Goal: Information Seeking & Learning: Learn about a topic

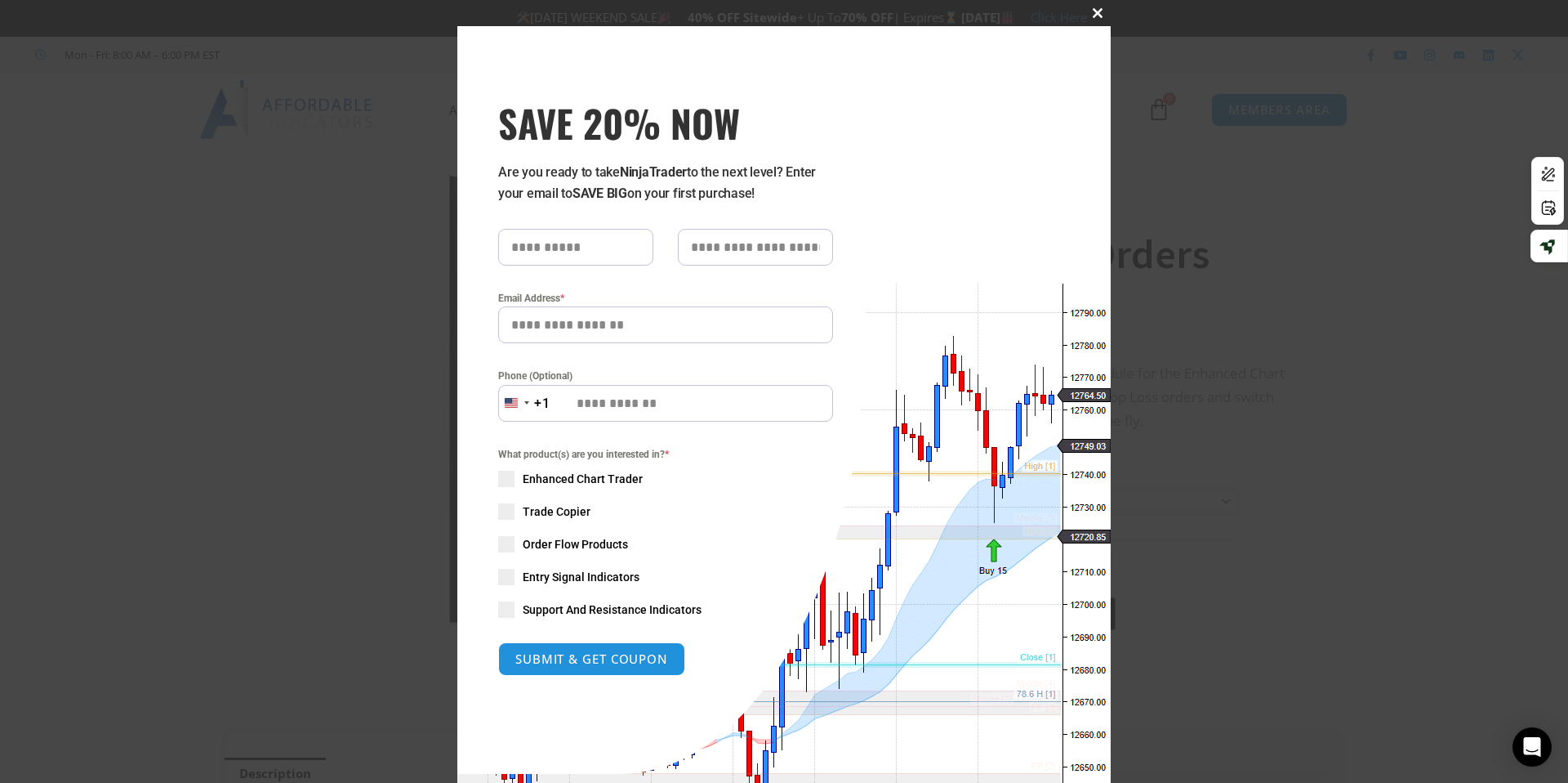
click at [1099, 13] on span at bounding box center [1098, 13] width 26 height 9
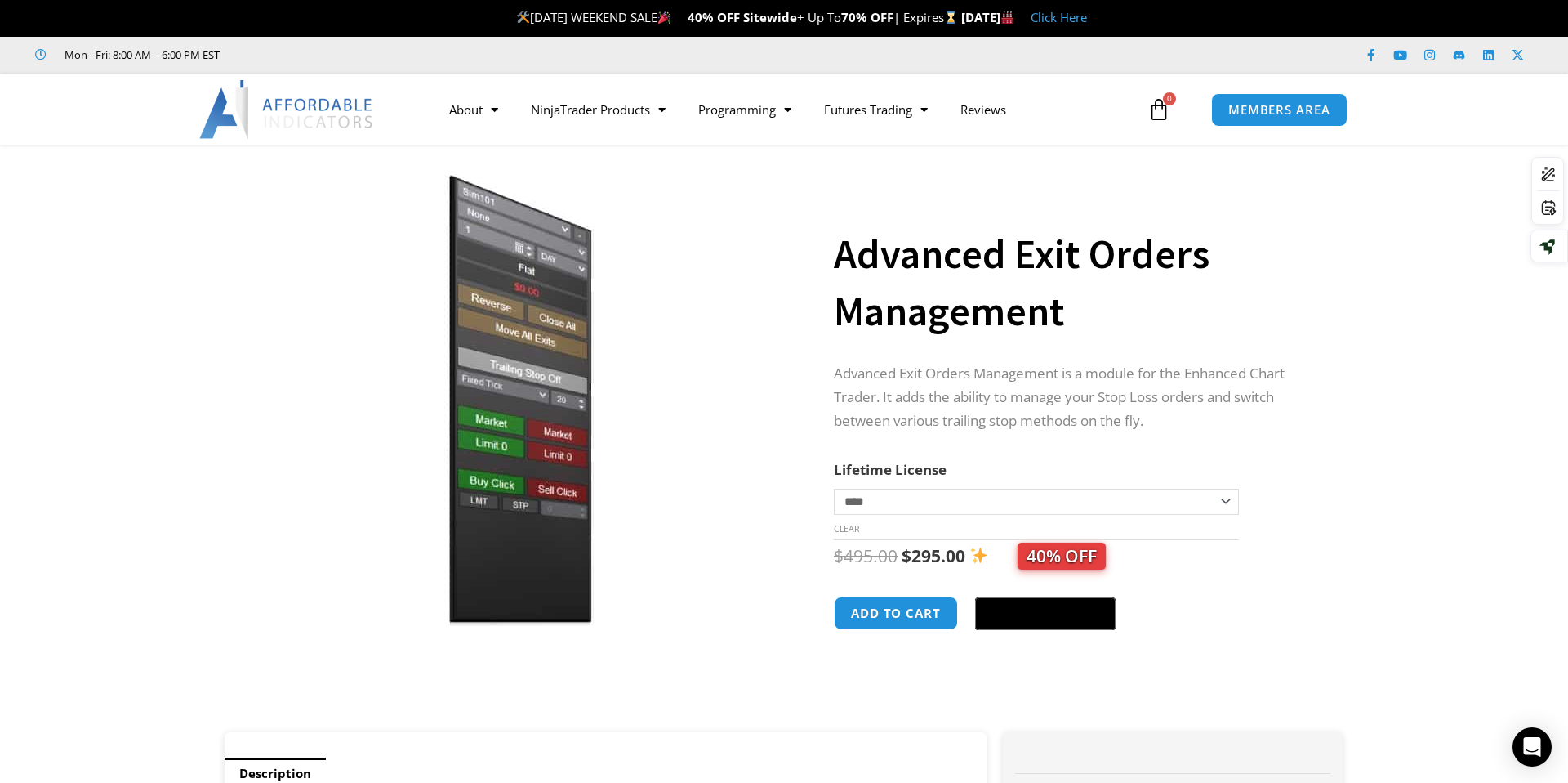
click at [331, 111] on img at bounding box center [287, 110] width 176 height 59
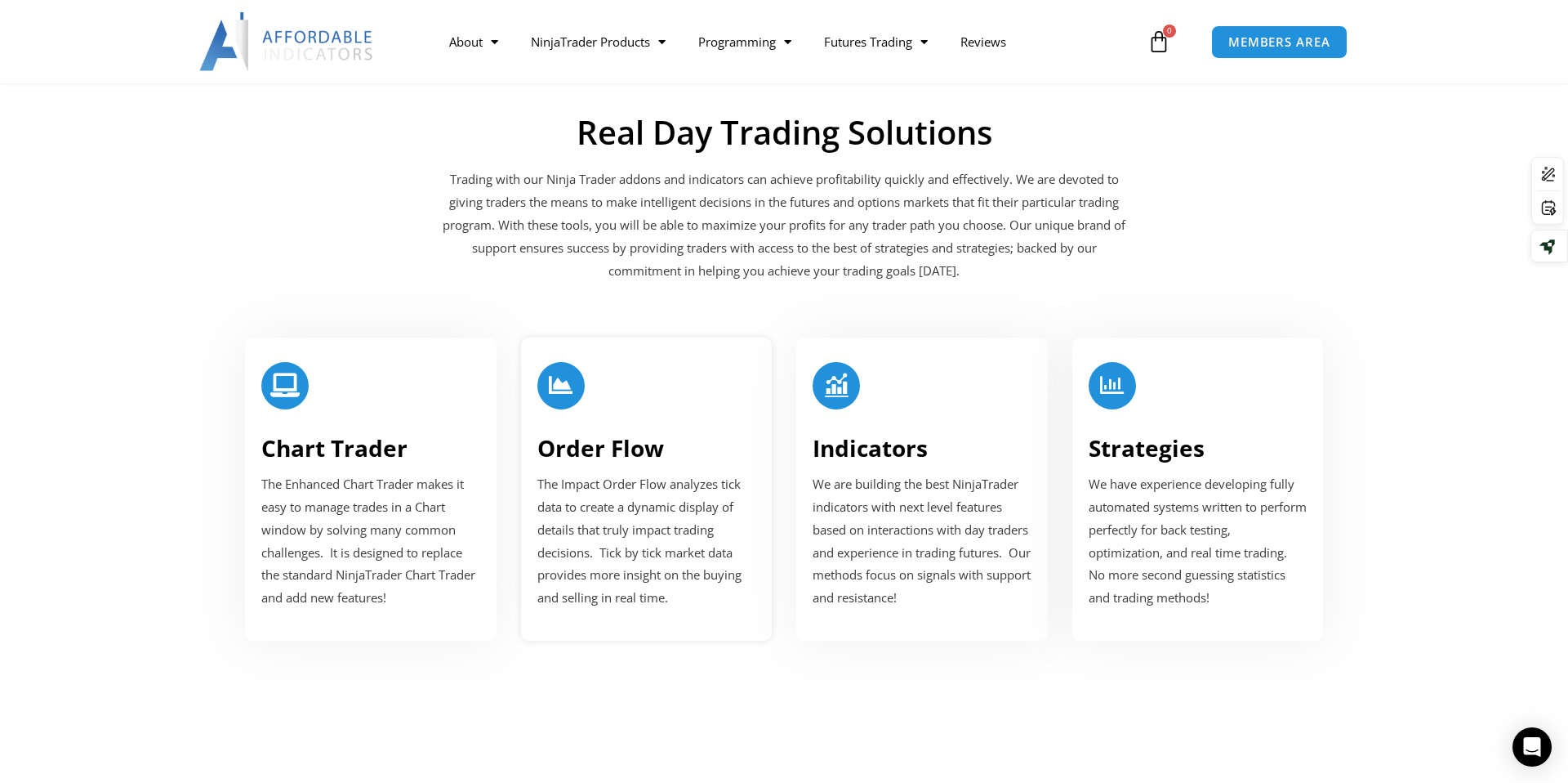
scroll to position [1807, 0]
click at [319, 413] on div at bounding box center [371, 390] width 219 height 54
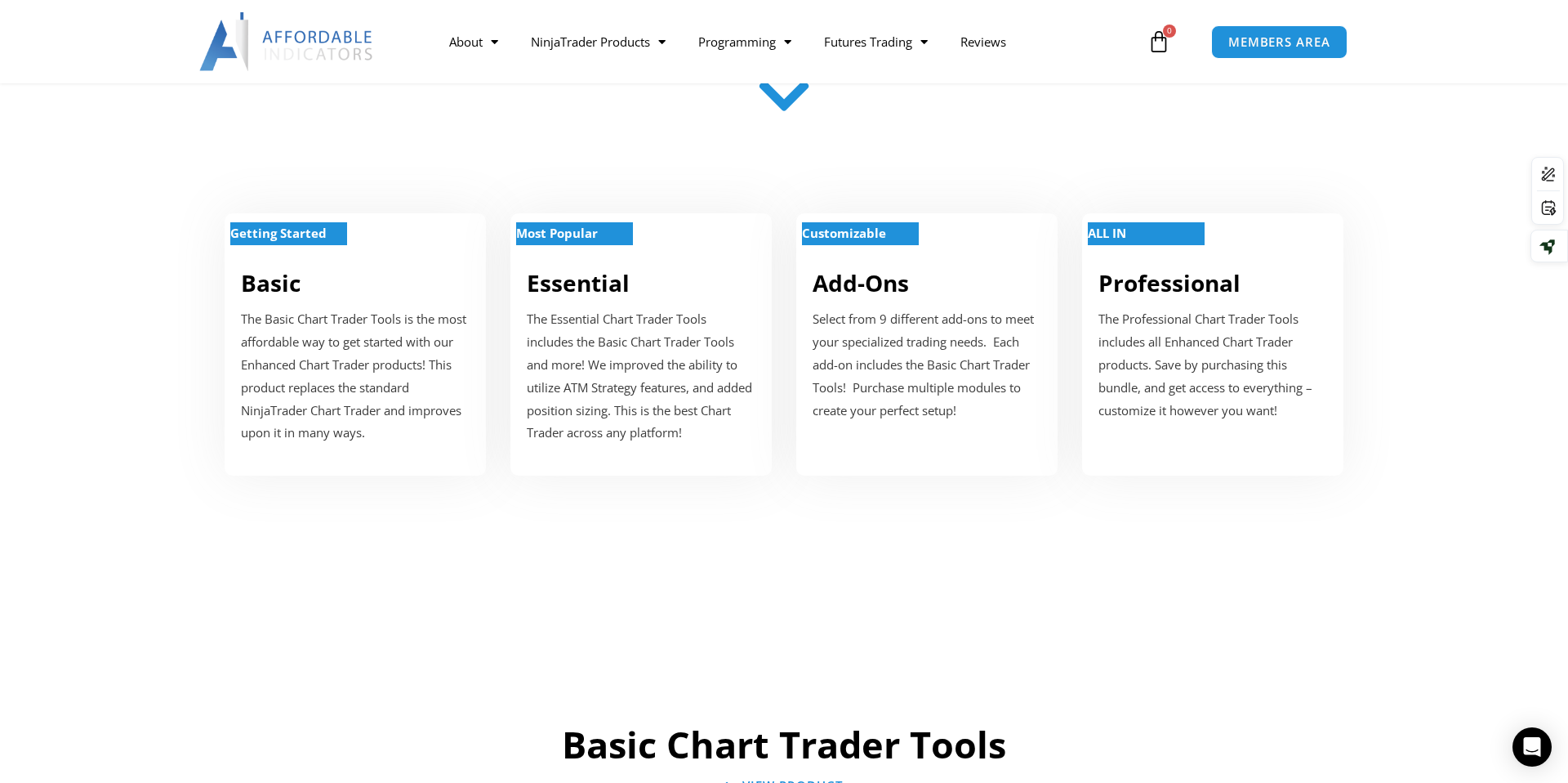
scroll to position [569, 0]
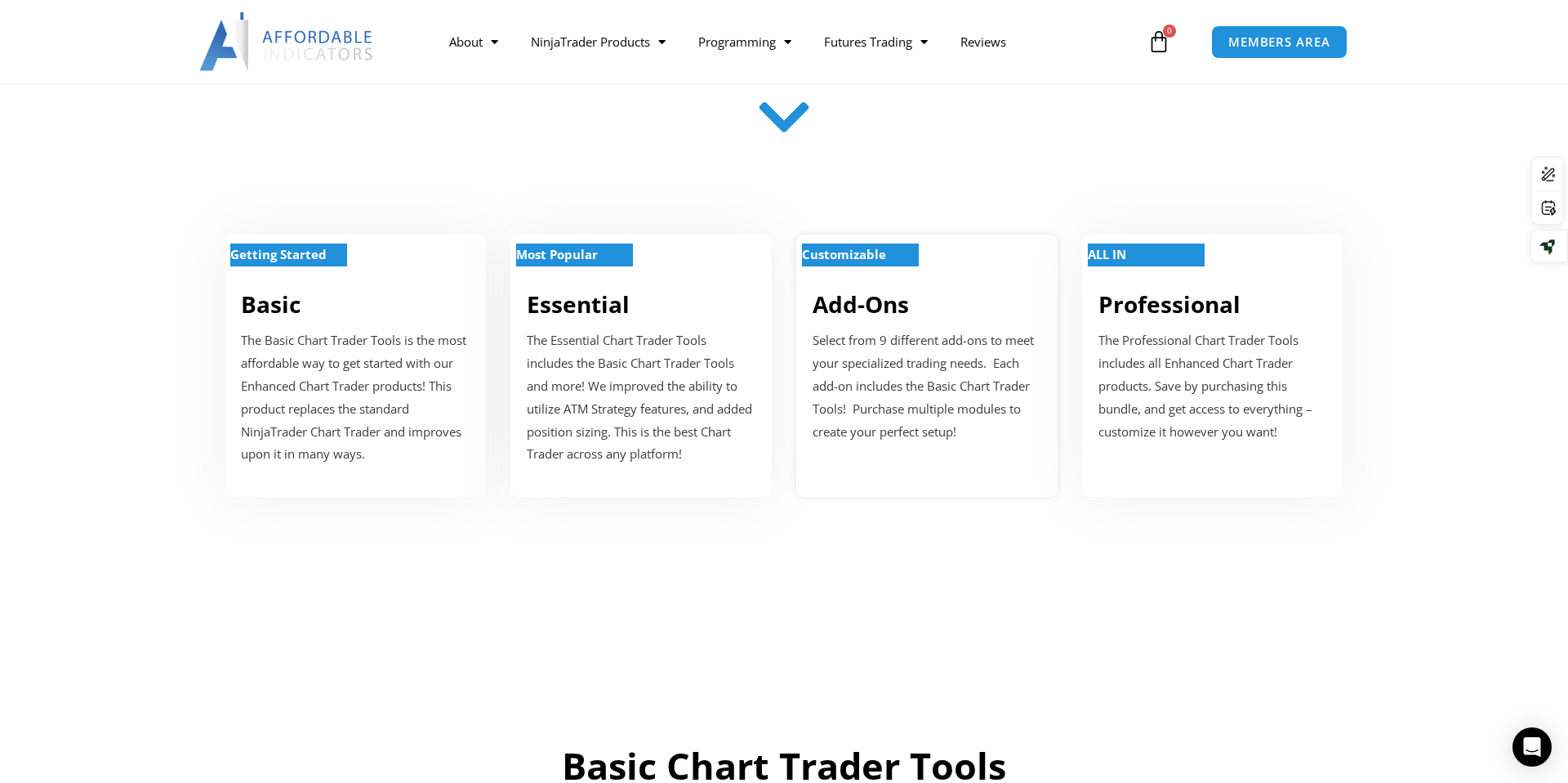
click at [861, 315] on link "Add-Ons" at bounding box center [860, 303] width 96 height 31
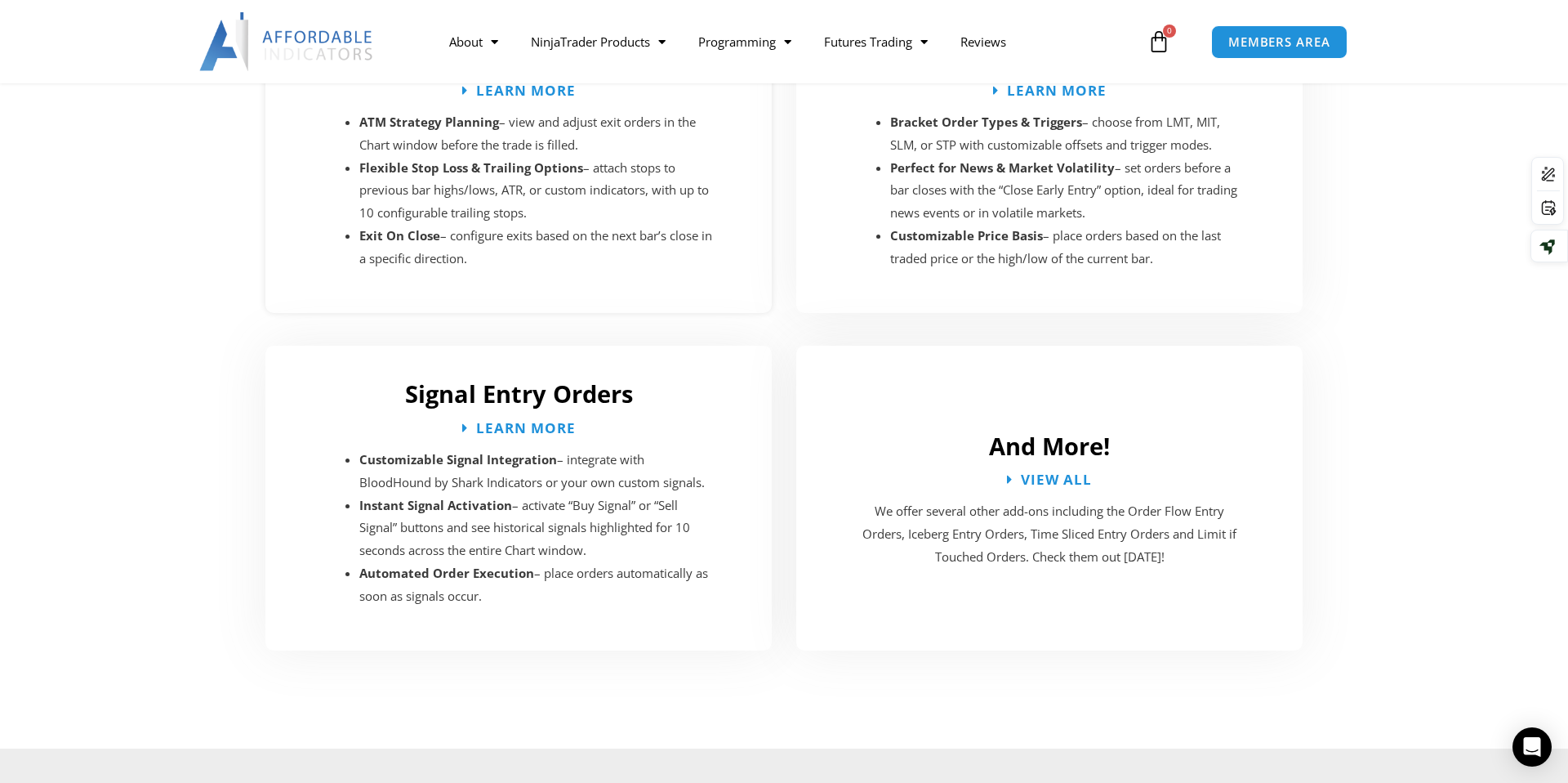
scroll to position [2892, 0]
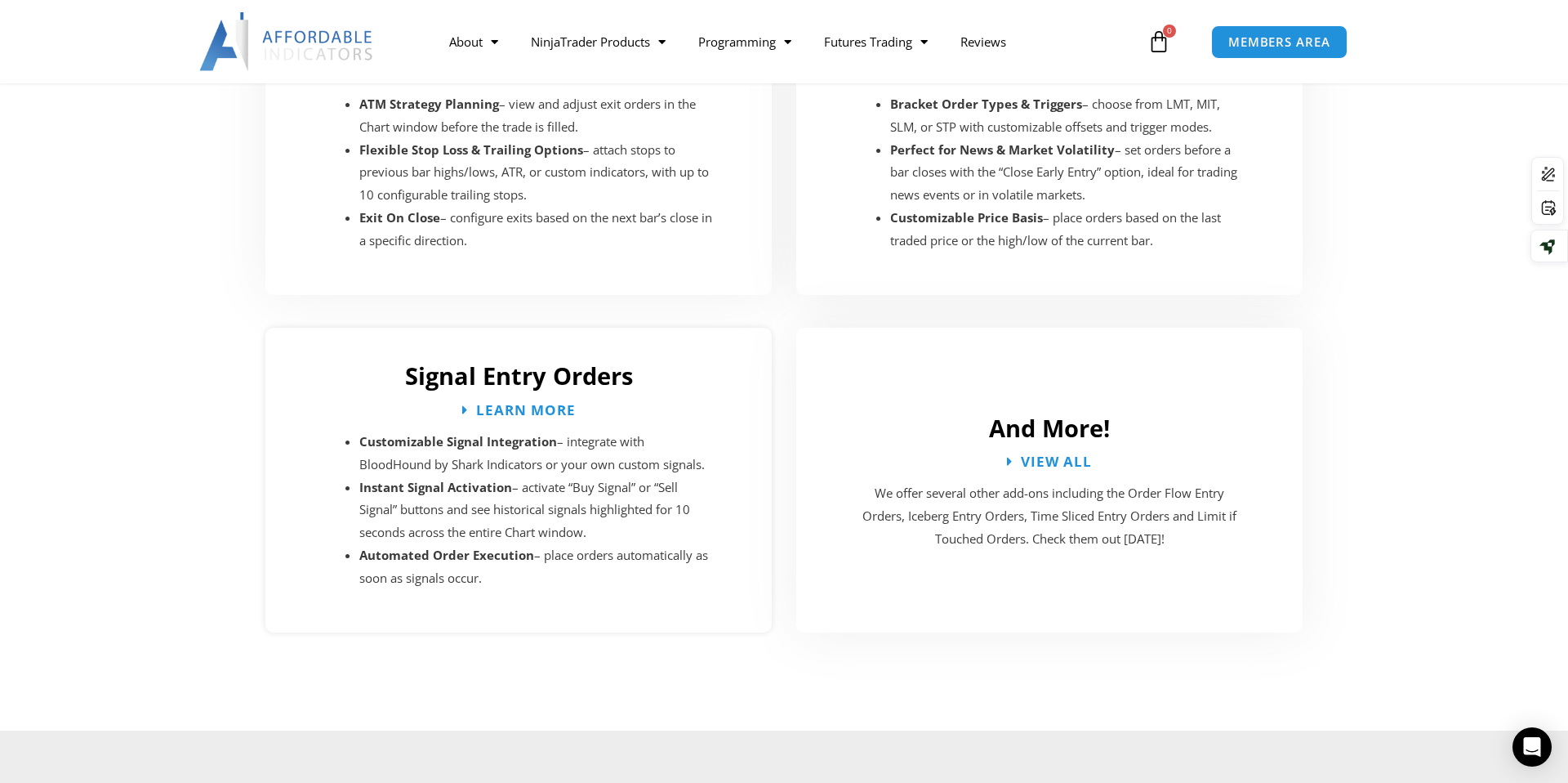
click at [533, 362] on h2 "Signal Entry Orders" at bounding box center [519, 376] width 474 height 31
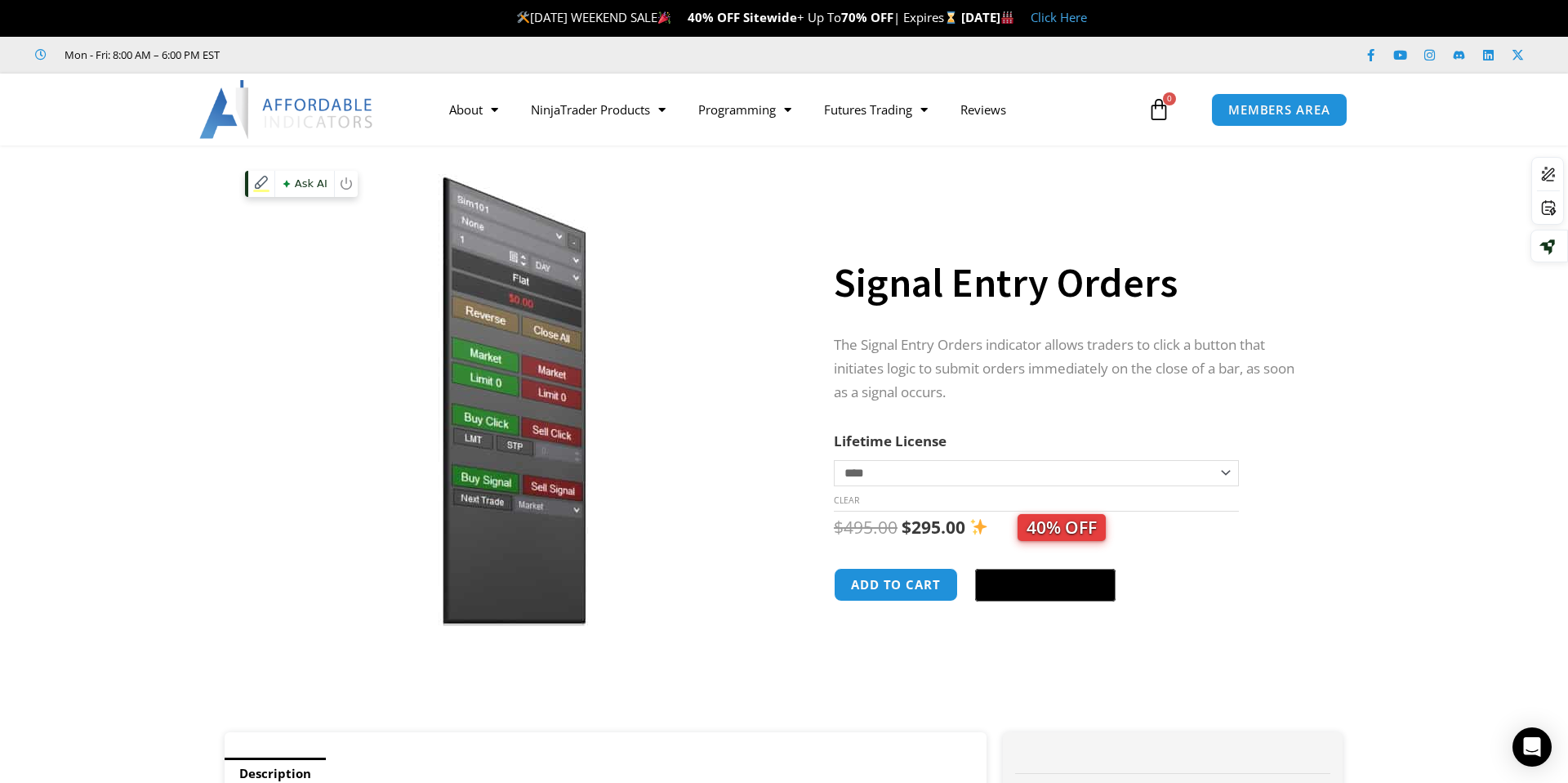
click at [540, 427] on img at bounding box center [510, 400] width 525 height 452
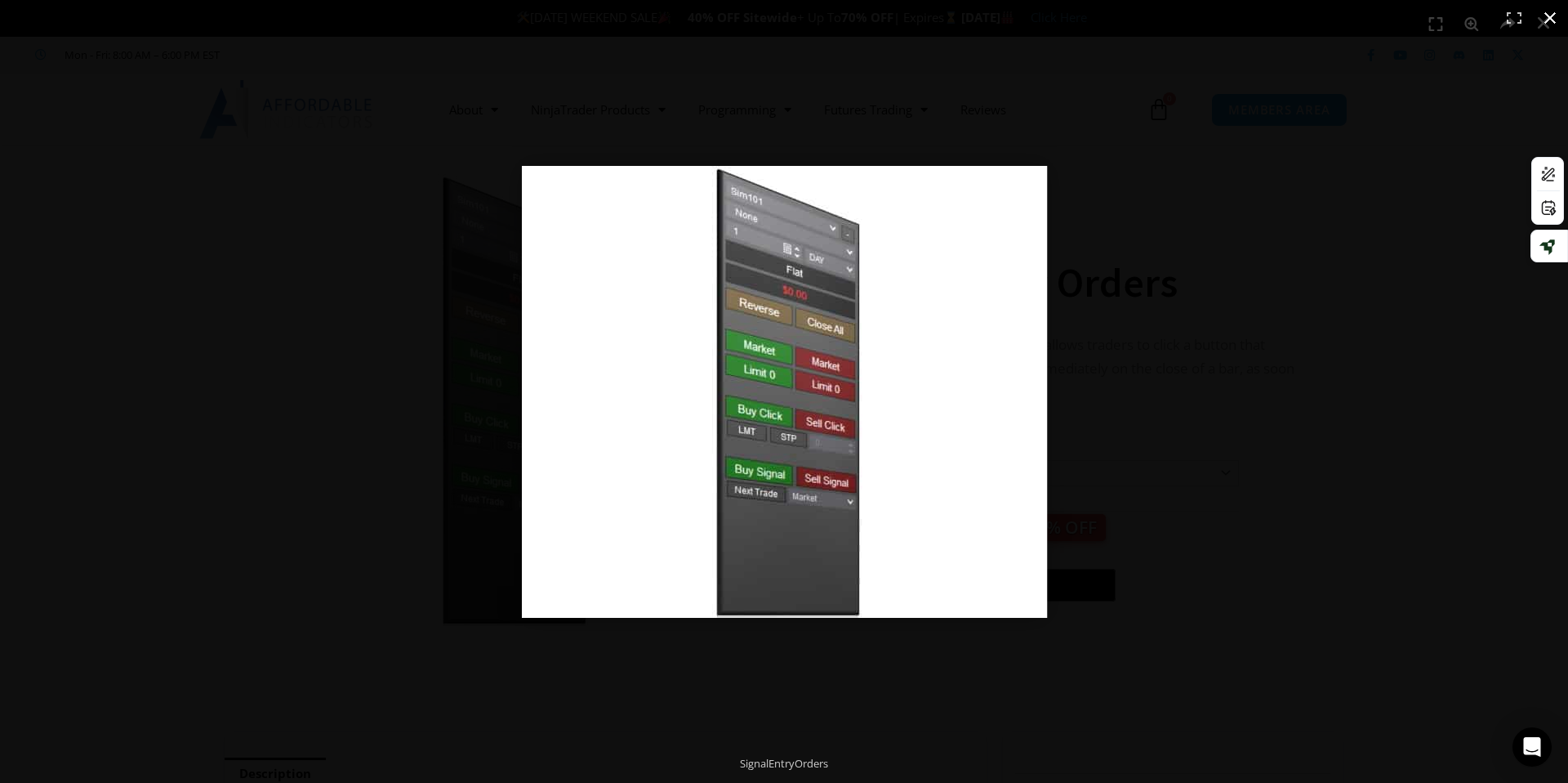
click at [1172, 330] on div at bounding box center [1020, 414] width 997 height 497
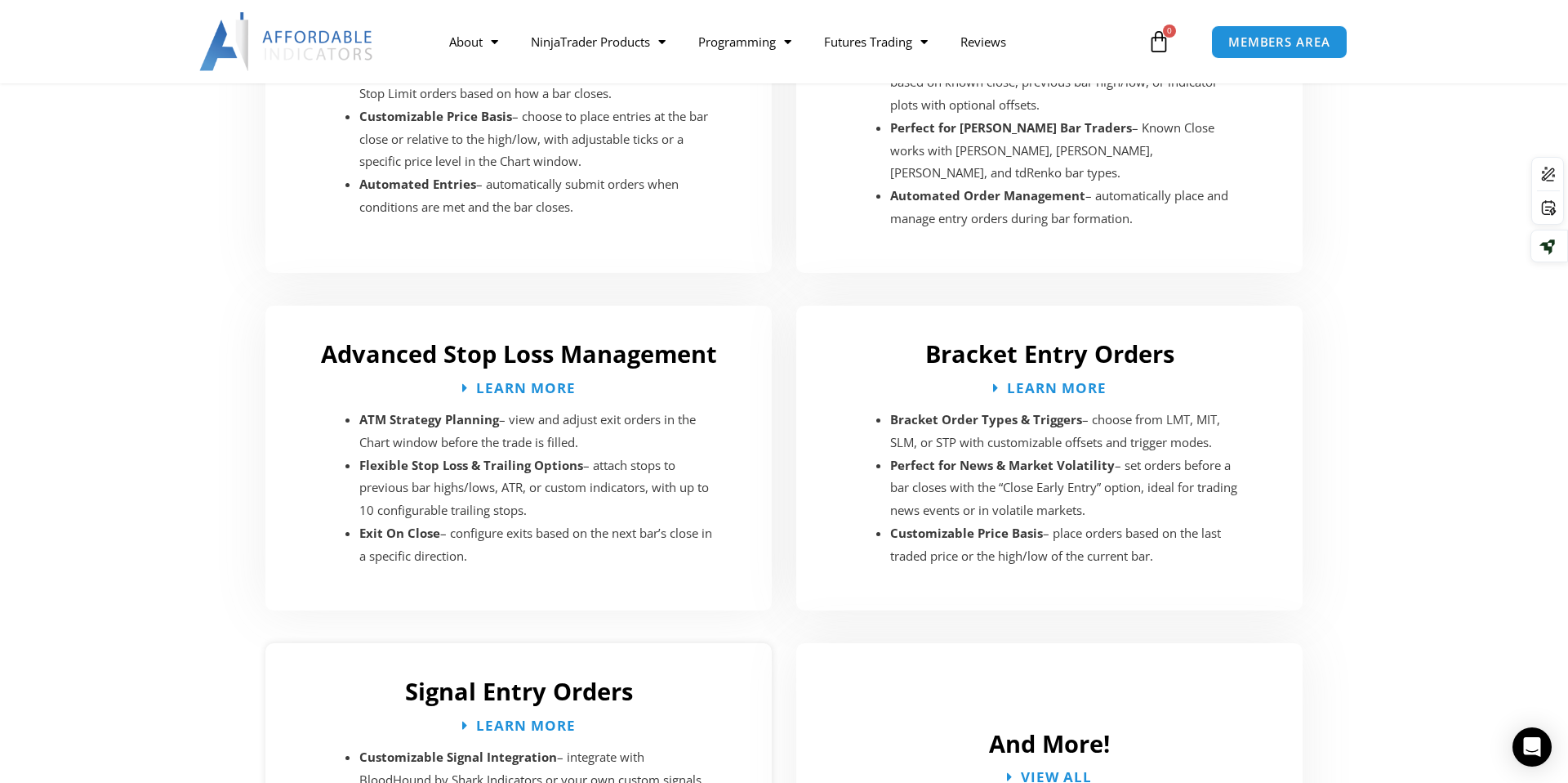
scroll to position [2572, 0]
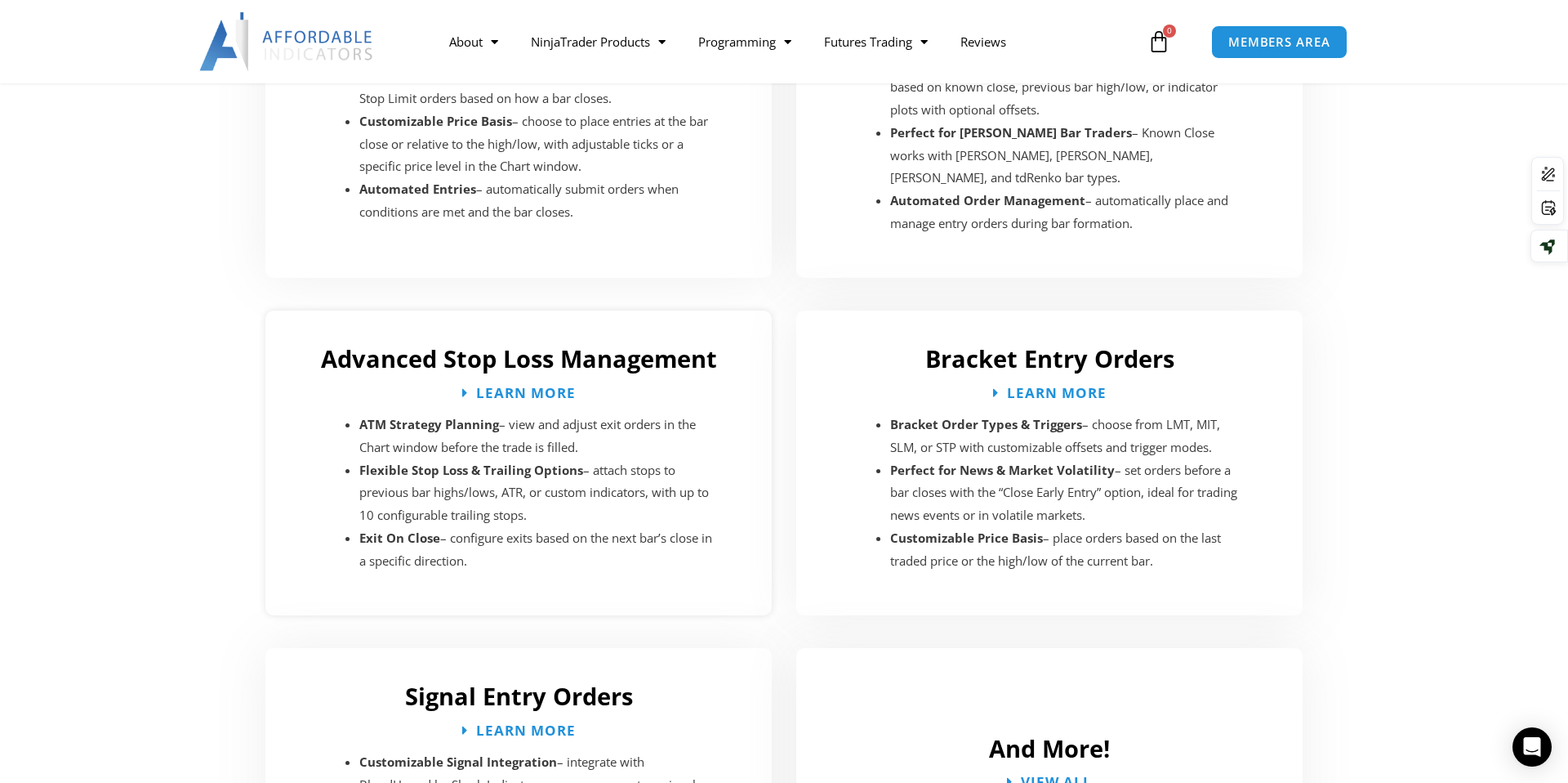
click at [527, 471] on li "Flexible Stop Loss & Trailing Options – attach stops to previous bar highs/lows…" at bounding box center [537, 493] width 356 height 68
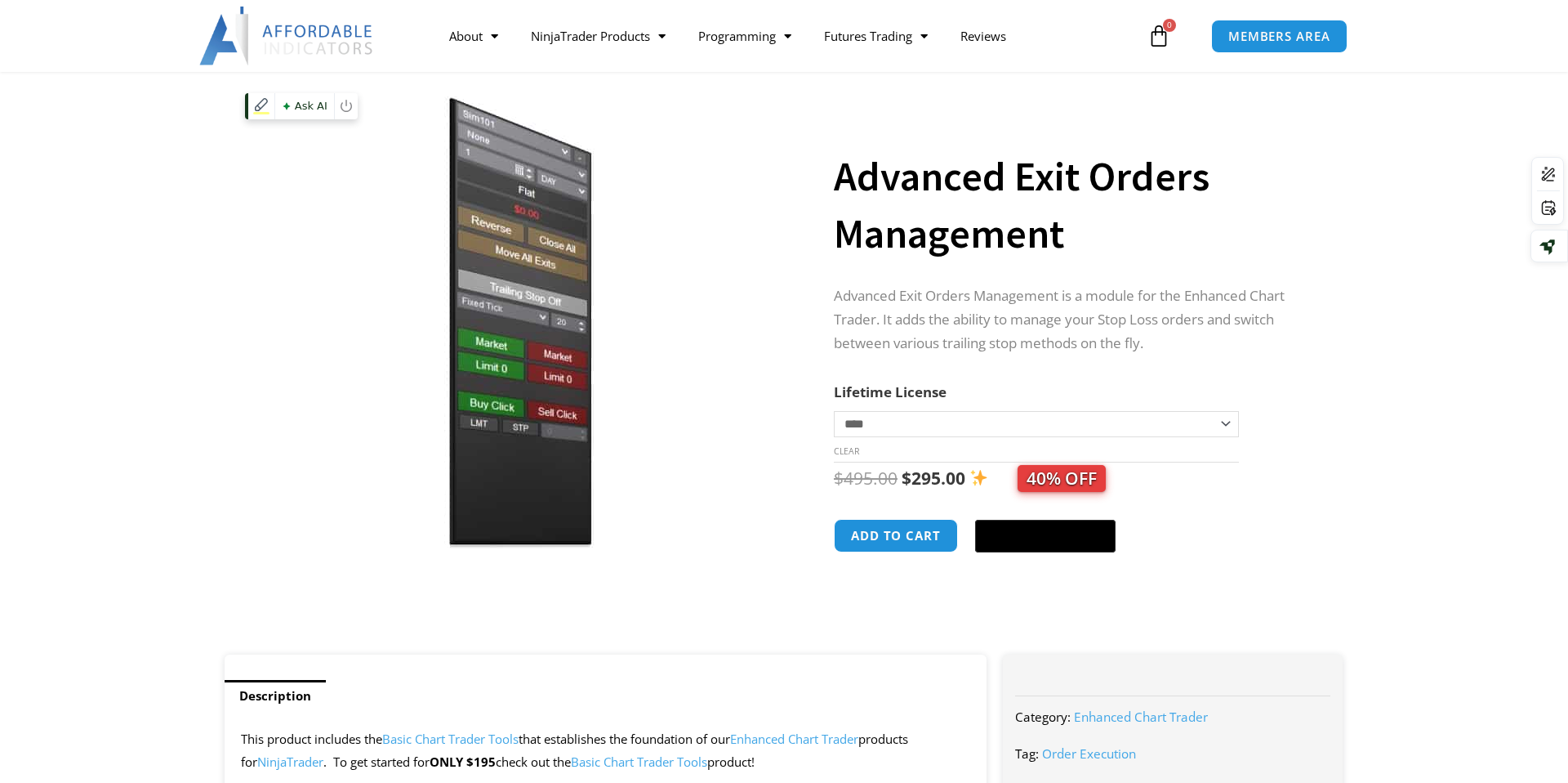
scroll to position [80, 0]
